Goal: Navigation & Orientation: Find specific page/section

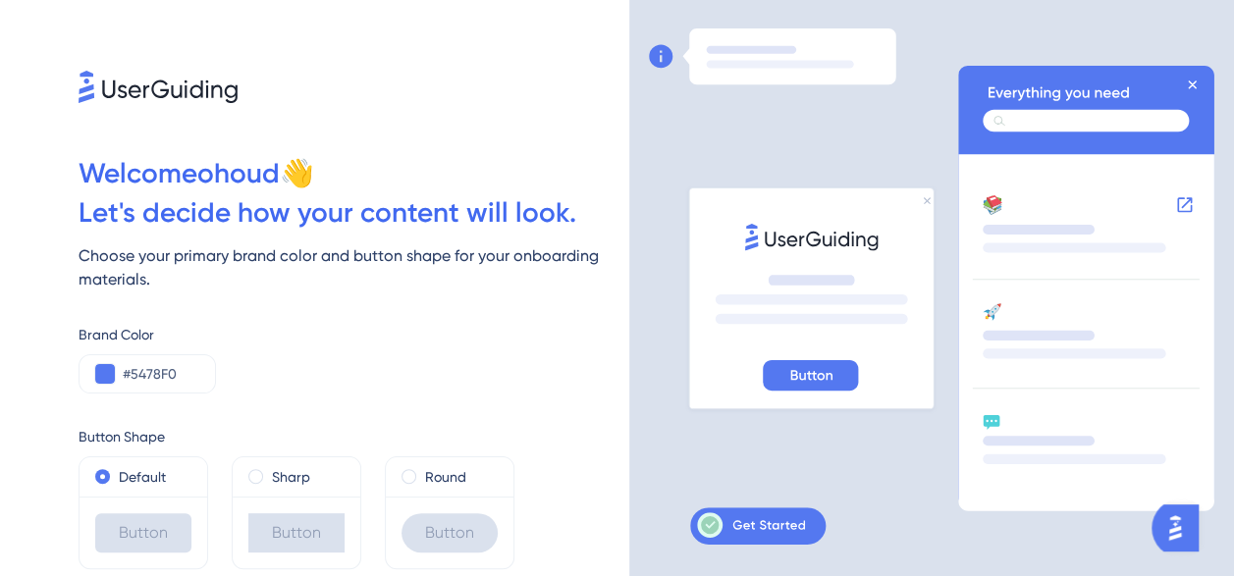
click at [1200, 98] on icon at bounding box center [1090, 107] width 220 height 52
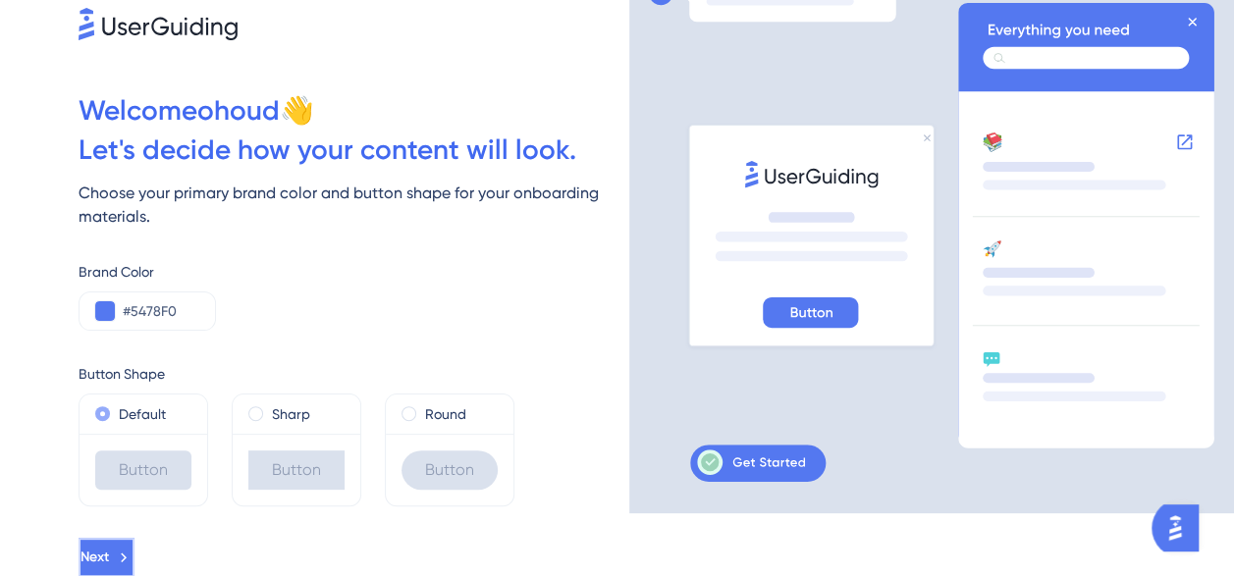
drag, startPoint x: 145, startPoint y: 559, endPoint x: 178, endPoint y: 414, distance: 148.0
click at [178, 414] on div "Welcome ohoud 👋 Let ' s decide how your content will look. Choose your primary …" at bounding box center [314, 225] width 629 height 576
click at [98, 558] on button "Next" at bounding box center [107, 557] width 56 height 39
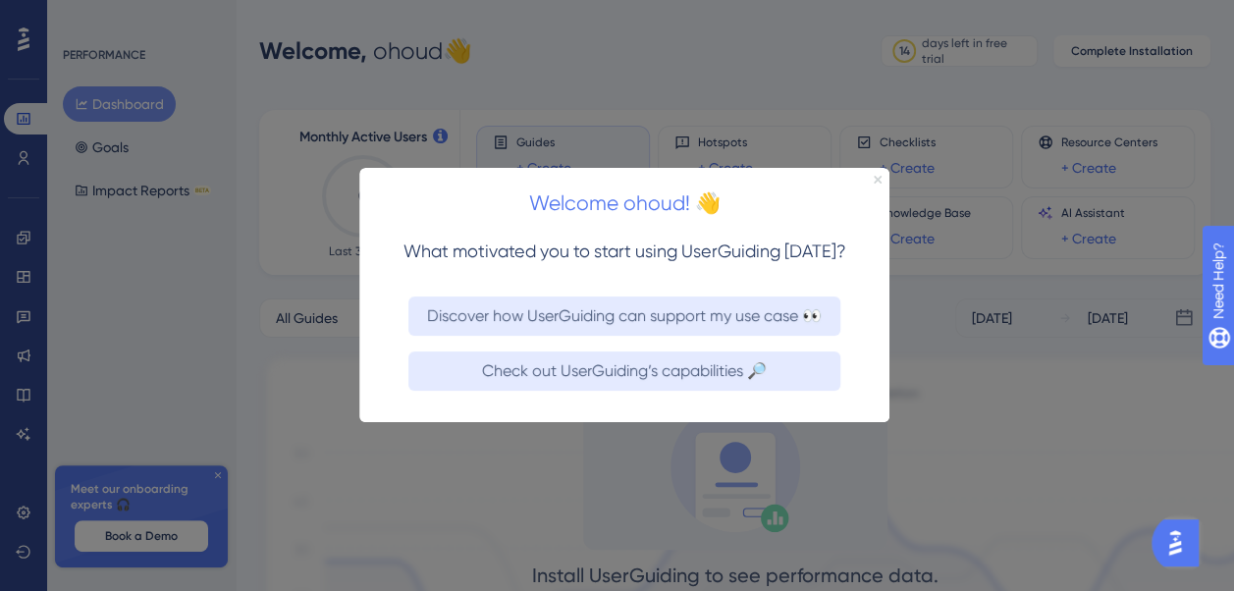
click at [878, 183] on icon "Close Preview" at bounding box center [878, 180] width 8 height 8
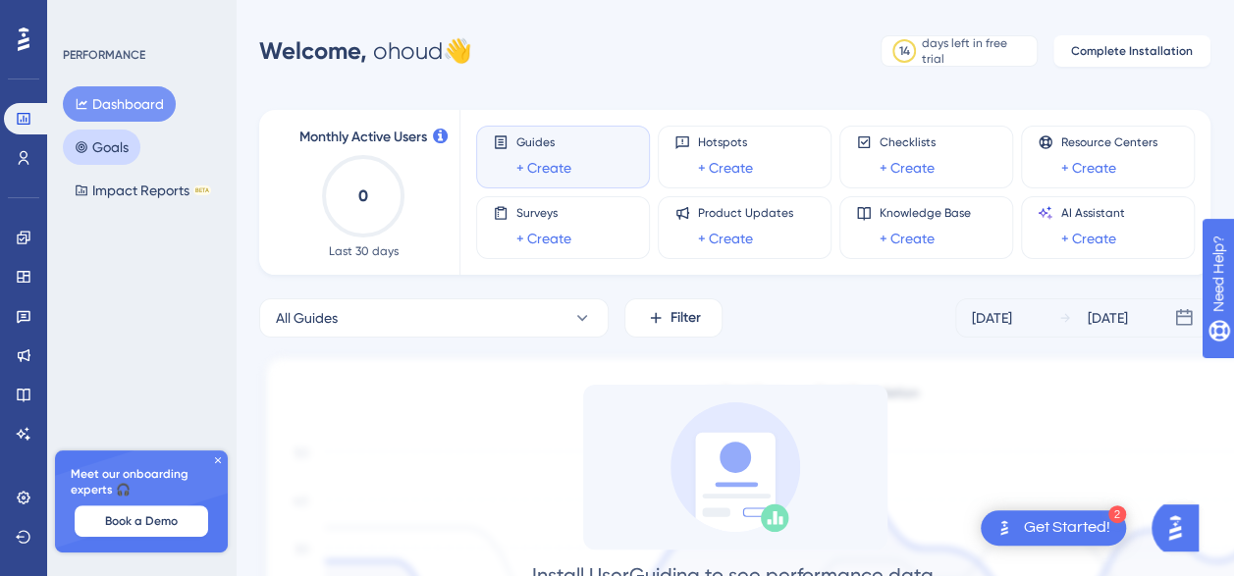
click at [67, 144] on button "Goals" at bounding box center [102, 147] width 78 height 35
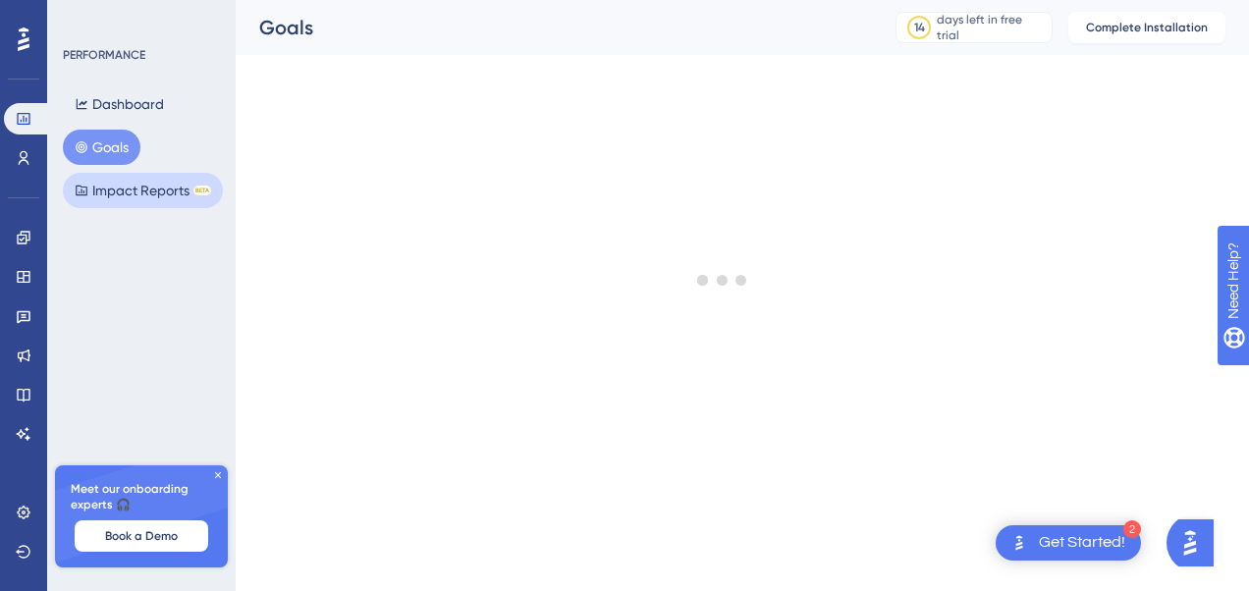
click at [97, 188] on button "Impact Reports BETA" at bounding box center [143, 190] width 160 height 35
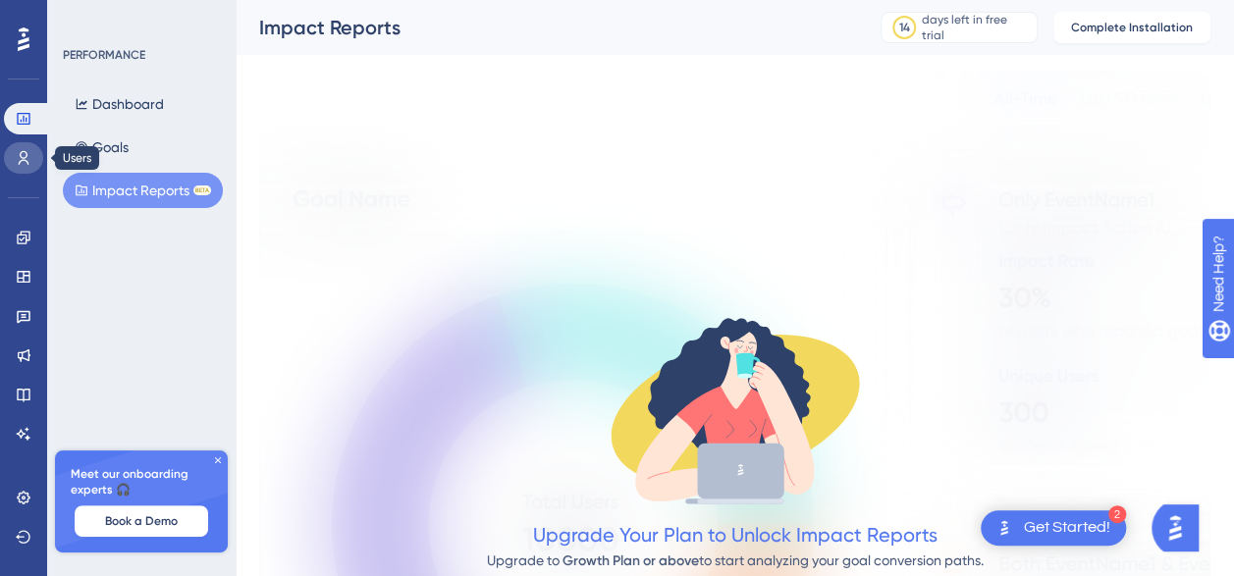
click at [16, 163] on icon at bounding box center [24, 158] width 16 height 16
